Goal: Task Accomplishment & Management: Manage account settings

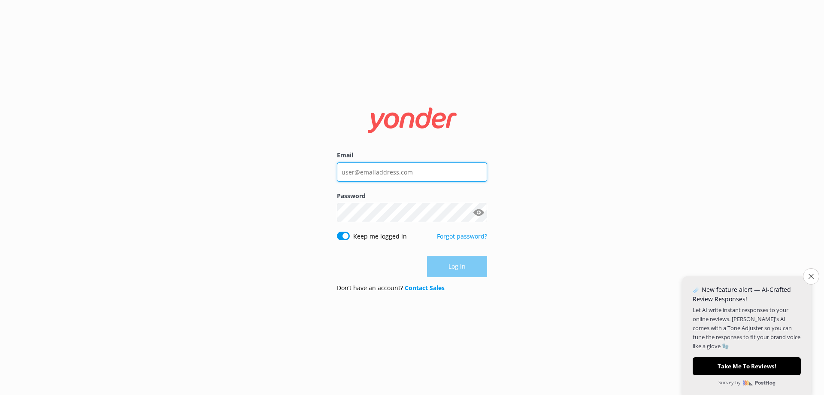
click at [408, 173] on input "Email" at bounding box center [412, 171] width 150 height 19
type input "[EMAIL_ADDRESS][DOMAIN_NAME]"
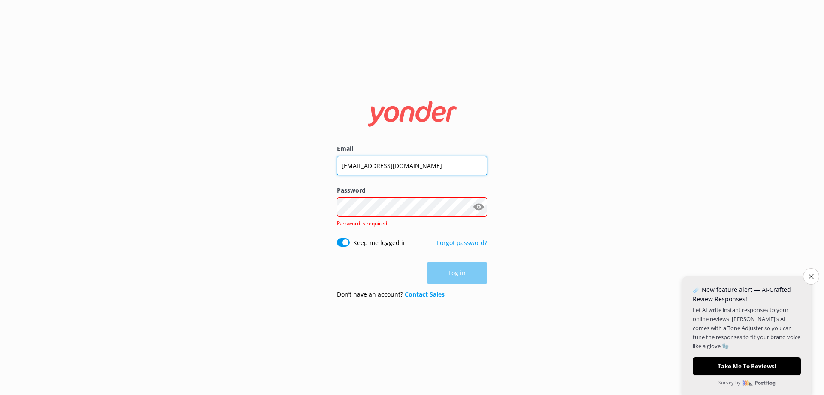
click at [423, 174] on input "[EMAIL_ADDRESS][DOMAIN_NAME]" at bounding box center [412, 165] width 150 height 19
click at [424, 174] on input "[EMAIL_ADDRESS][DOMAIN_NAME]" at bounding box center [412, 165] width 150 height 19
